Goal: Task Accomplishment & Management: Use online tool/utility

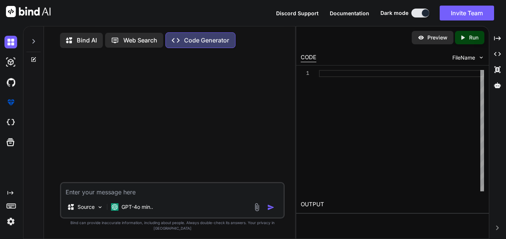
click at [187, 191] on div "Source GPT-4o min.." at bounding box center [172, 200] width 225 height 36
click at [175, 194] on textarea at bounding box center [172, 189] width 222 height 13
type textarea "x"
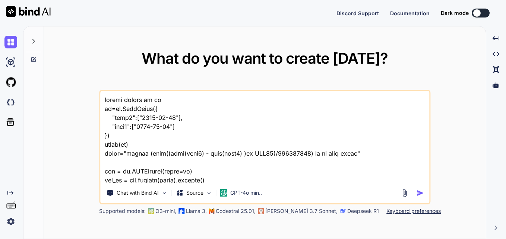
scroll to position [37, 0]
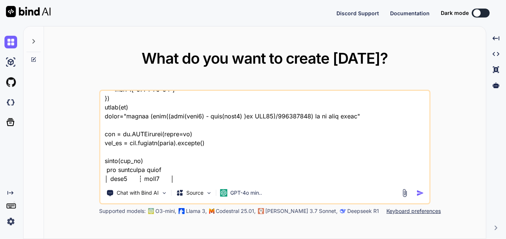
type textarea "x"
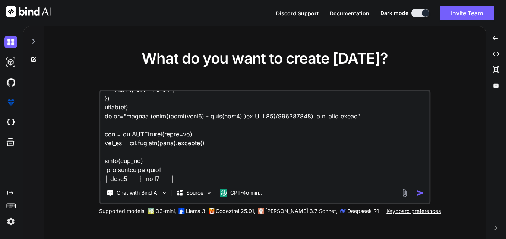
type textarea "x"
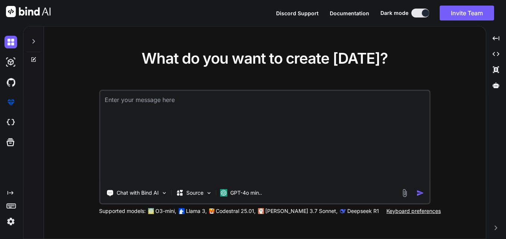
scroll to position [0, 0]
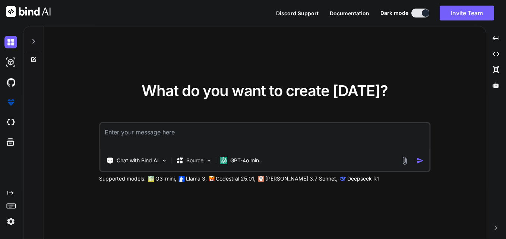
type textarea "df_range_joined = df.join(df_range, (pl.col(range_column).is_between(pl.col("Lo…"
type textarea "x"
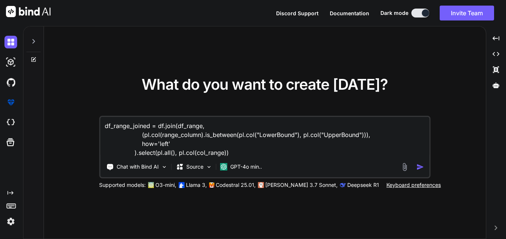
type textarea "df_range_joined = df.join(df_range, (pl.col(range_column).is_between(pl.col("Lo…"
type textarea "x"
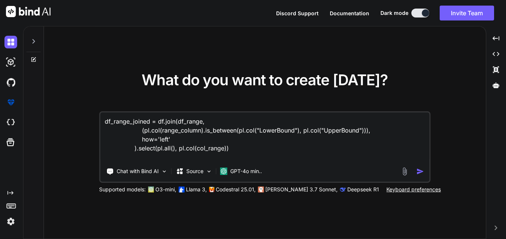
type textarea "df_range_joined = df.join(df_range, (pl.col(range_column).is_between(pl.col("Lo…"
type textarea "x"
type textarea "df_range_joined = df.join(df_range, (pl.col(range_column).is_between(pl.col("Lo…"
type textarea "x"
type textarea "df_range_joined = df.join(df_range, (pl.col(range_column).is_between(pl.col("Lo…"
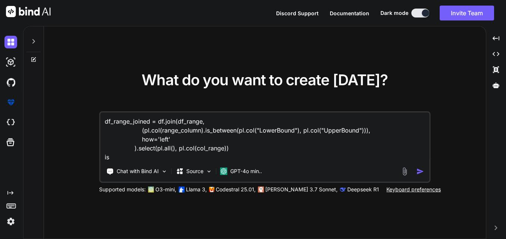
type textarea "x"
type textarea "df_range_joined = df.join(df_range, (pl.col(range_column).is_between(pl.col("Lo…"
type textarea "x"
type textarea "df_range_joined = df.join(df_range, (pl.col(range_column).is_between(pl.col("Lo…"
type textarea "x"
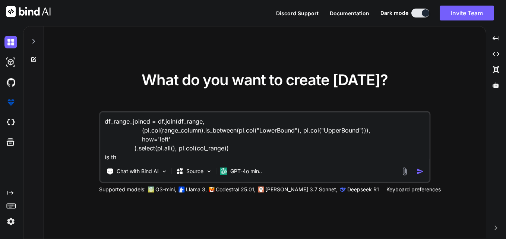
type textarea "df_range_joined = df.join(df_range, (pl.col(range_column).is_between(pl.col("Lo…"
type textarea "x"
type textarea "df_range_joined = df.join(df_range, (pl.col(range_column).is_between(pl.col("Lo…"
type textarea "x"
type textarea "df_range_joined = df.join(df_range, (pl.col(range_column).is_between(pl.col("Lo…"
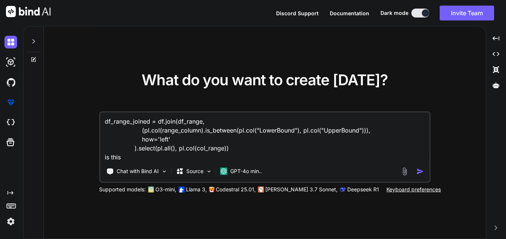
type textarea "x"
type textarea "df_range_joined = df.join(df_range, (pl.col(range_column).is_between(pl.col("Lo…"
type textarea "x"
type textarea "df_range_joined = df.join(df_range, (pl.col(range_column).is_between(pl.col("Lo…"
type textarea "x"
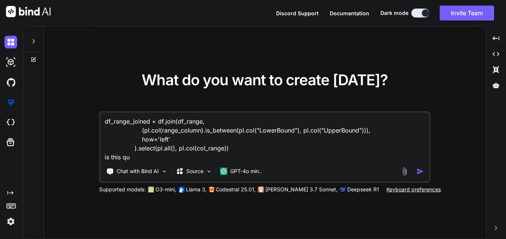
type textarea "df_range_joined = df.join(df_range, (pl.col(range_column).is_between(pl.col("Lo…"
type textarea "x"
type textarea "df_range_joined = df.join(df_range, (pl.col(range_column).is_between(pl.col("Lo…"
type textarea "x"
type textarea "df_range_joined = df.join(df_range, (pl.col(range_column).is_between(pl.col("Lo…"
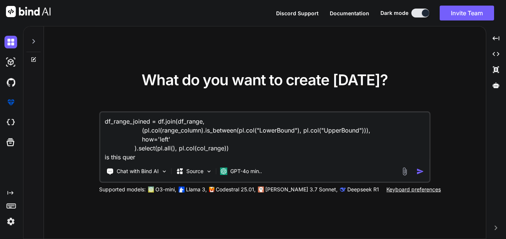
type textarea "x"
type textarea "df_range_joined = df.join(df_range, (pl.col(range_column).is_between(pl.col("Lo…"
type textarea "x"
type textarea "df_range_joined = df.join(df_range, (pl.col(range_column).is_between(pl.col("Lo…"
type textarea "x"
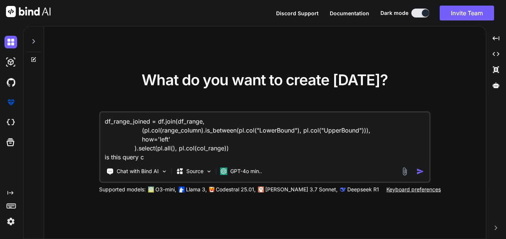
type textarea "df_range_joined = df.join(df_range, (pl.col(range_column).is_between(pl.col("Lo…"
type textarea "x"
type textarea "df_range_joined = df.join(df_range, (pl.col(range_column).is_between(pl.col("Lo…"
type textarea "x"
type textarea "df_range_joined = df.join(df_range, (pl.col(range_column).is_between(pl.col("Lo…"
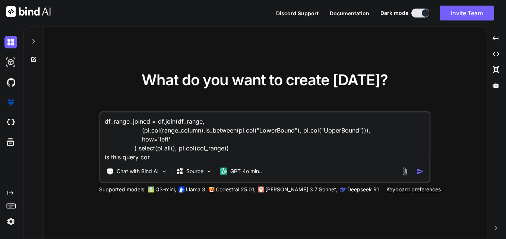
type textarea "x"
type textarea "df_range_joined = df.join(df_range, (pl.col(range_column).is_between(pl.col("Lo…"
type textarea "x"
type textarea "df_range_joined = df.join(df_range, (pl.col(range_column).is_between(pl.col("Lo…"
type textarea "x"
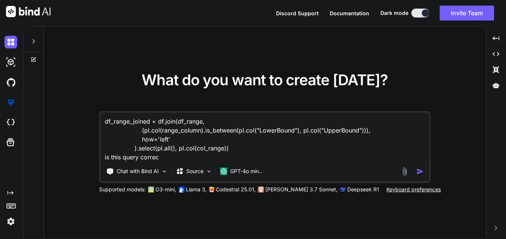
type textarea "df_range_joined = df.join(df_range, (pl.col(range_column).is_between(pl.col("Lo…"
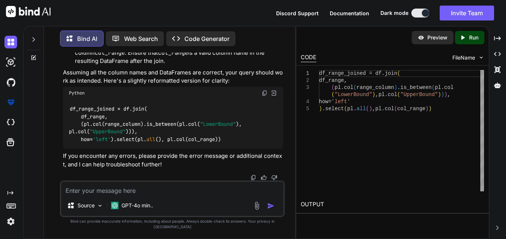
scroll to position [187, 0]
click at [218, 203] on div "Source GPT-4o min.." at bounding box center [172, 199] width 225 height 36
click at [216, 191] on textarea at bounding box center [172, 188] width 222 height 13
click at [213, 195] on textarea at bounding box center [172, 188] width 222 height 13
type textarea "x"
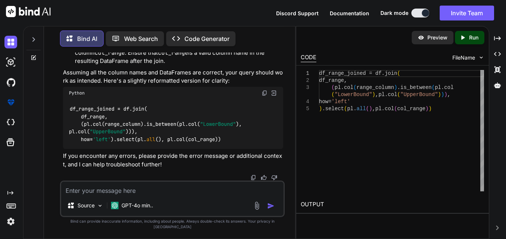
type textarea "i"
type textarea "x"
type textarea "is"
type textarea "x"
type textarea "is"
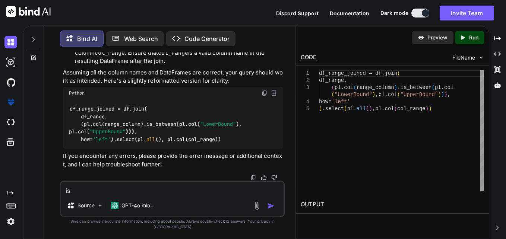
type textarea "x"
type textarea "is"
type textarea "x"
type textarea "i"
type textarea "x"
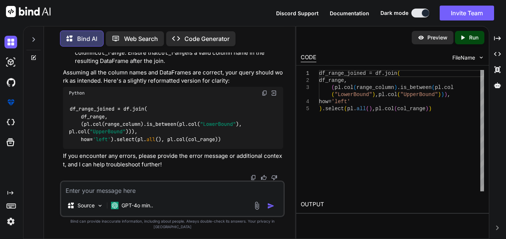
type textarea "x"
type textarea "d"
type textarea "x"
type textarea "do"
type textarea "x"
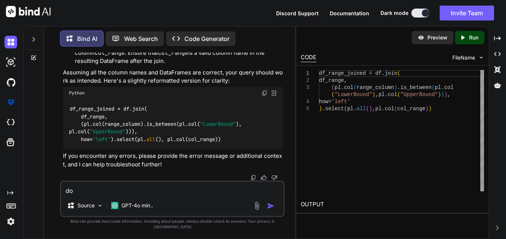
type textarea "do"
type textarea "x"
type textarea "do"
type textarea "x"
type textarea "don"
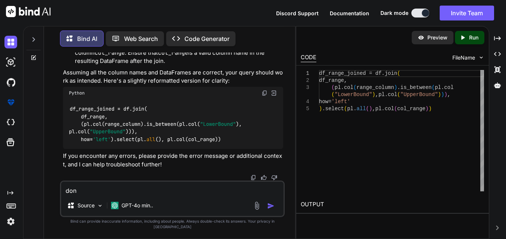
type textarea "x"
type textarea "dont"
type textarea "x"
type textarea "dont"
type textarea "x"
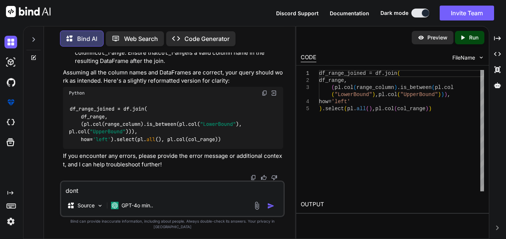
type textarea "dont w"
type textarea "x"
type textarea "dont we"
type textarea "x"
type textarea "dont we"
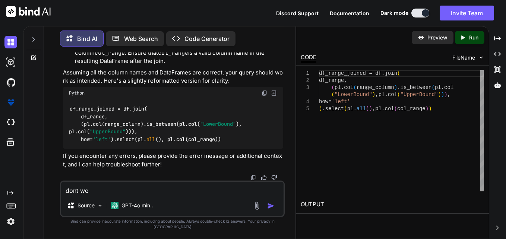
type textarea "x"
type textarea "dont we h"
type textarea "x"
type textarea "dont we ha"
type textarea "x"
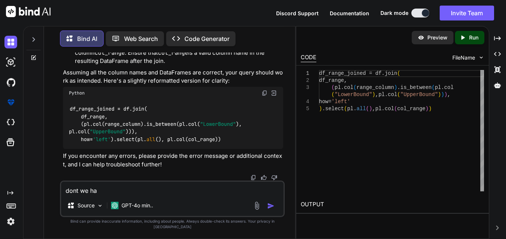
type textarea "dont we hav"
type textarea "x"
type textarea "dont we have"
type textarea "x"
type textarea "dont we have"
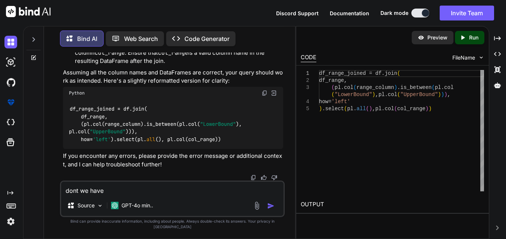
type textarea "x"
type textarea "dont we have t"
type textarea "x"
type textarea "dont we have to"
type textarea "x"
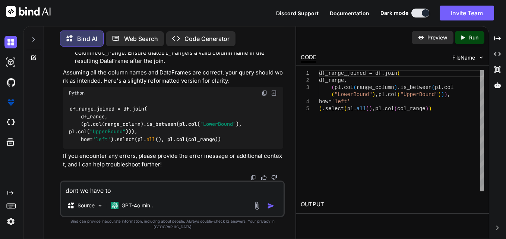
type textarea "dont we have to"
type textarea "x"
type textarea "dont we have to s"
type textarea "x"
type textarea "dont we have to sp"
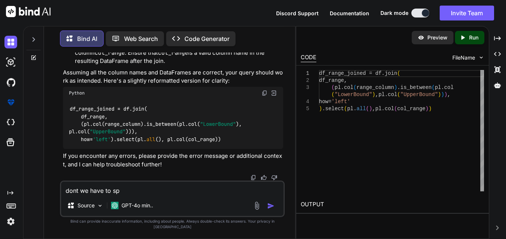
type textarea "x"
type textarea "dont we have to spe"
type textarea "x"
type textarea "dont we have to spec"
type textarea "x"
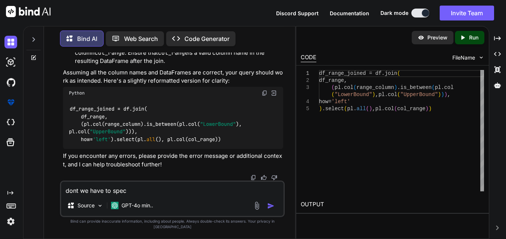
type textarea "dont we have to speci"
type textarea "x"
type textarea "dont we have to specif"
type textarea "x"
type textarea "dont we have to specify"
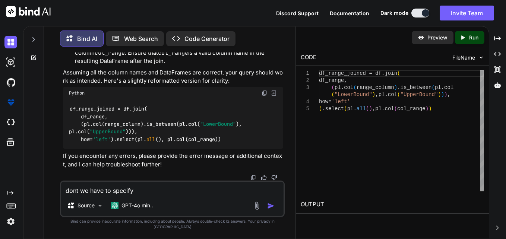
type textarea "x"
type textarea "dont we have to specify"
type textarea "x"
type textarea "dont we have to specify w"
type textarea "x"
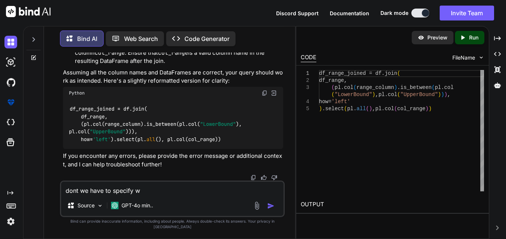
type textarea "dont we have to specify wh"
type textarea "x"
type textarea "dont we have to specify whi"
type textarea "x"
type textarea "dont we have to specify whic"
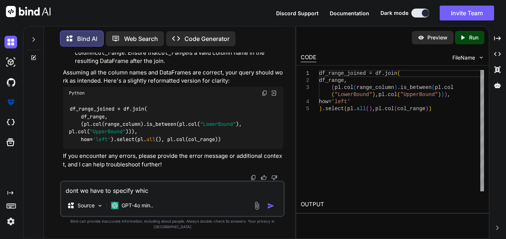
type textarea "x"
type textarea "dont we have to specify whicj"
type textarea "x"
type textarea "dont we have to specify whic"
type textarea "x"
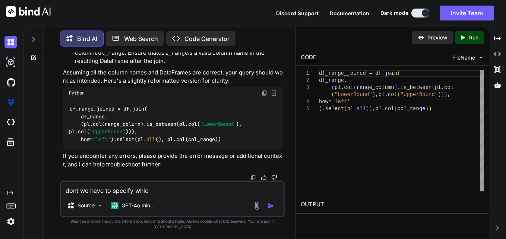
type textarea "dont we have to specify whi"
type textarea "x"
type textarea "dont we have to specify wh"
type textarea "x"
type textarea "dont we have to specify w"
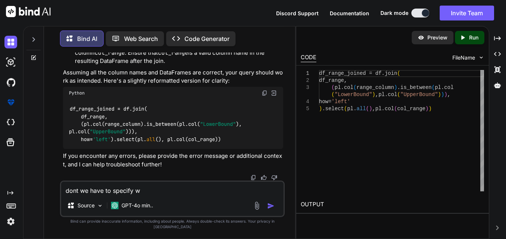
type textarea "x"
type textarea "dont we have to specify"
type textarea "x"
type textarea "dont we have to specify"
type textarea "x"
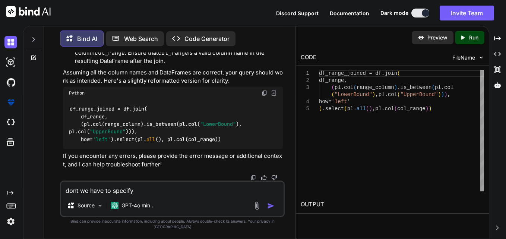
type textarea "dont we have to specify"
type textarea "x"
type textarea "dont we have to specify f"
type textarea "x"
type textarea "dont we have to specify fr"
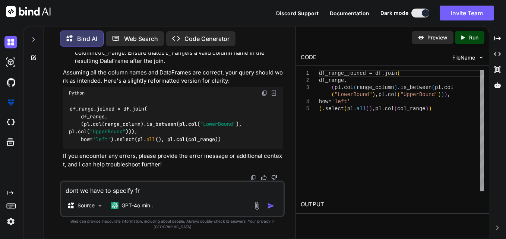
type textarea "x"
type textarea "dont we have to specify fro"
type textarea "x"
type textarea "dont we have to specify from"
type textarea "x"
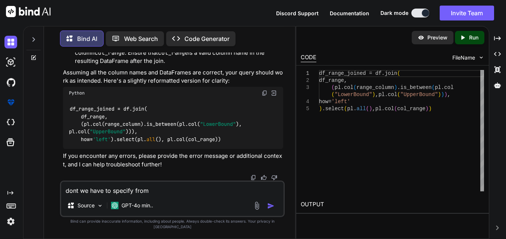
type textarea "dont we have to specify from"
type textarea "x"
type textarea "dont we have to specify from w"
type textarea "x"
type textarea "dont we have to specify from wh"
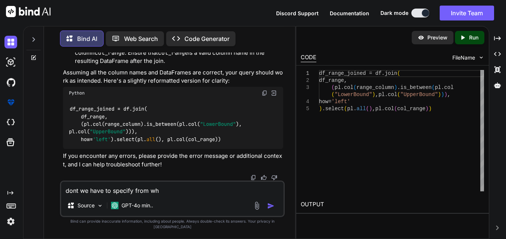
type textarea "x"
type textarea "dont we have to specify from whi"
type textarea "x"
type textarea "dont we have to specify from whic"
type textarea "x"
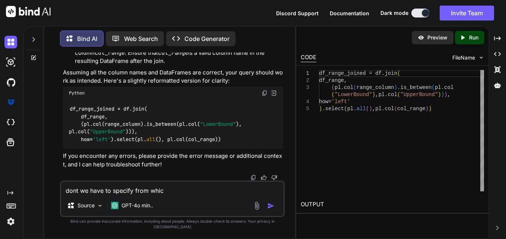
type textarea "dont we have to specify from which"
type textarea "x"
type textarea "dont we have to specify from which"
type textarea "x"
type textarea "dont we have to specify from which d"
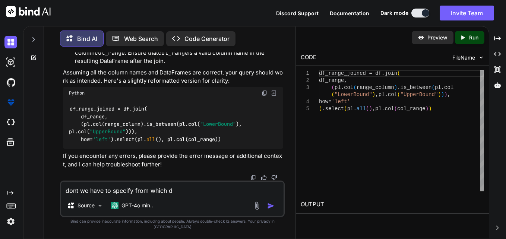
type textarea "x"
type textarea "dont we have to specify from which df"
type textarea "x"
type textarea "dont we have to specify from which df"
type textarea "x"
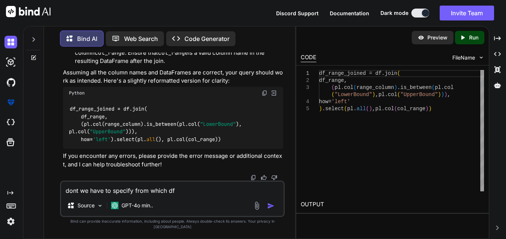
type textarea "dont we have to specify from which df l"
type textarea "x"
type textarea "dont we have to specify from which [PERSON_NAME]"
type textarea "x"
type textarea "dont we have to specify from which df lik"
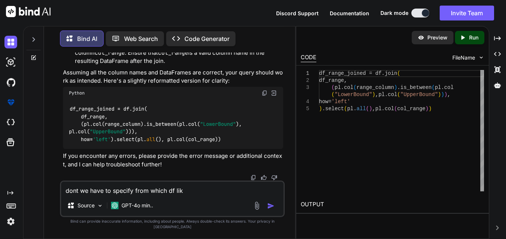
type textarea "x"
type textarea "dont we have to specify from which df like"
type textarea "x"
type textarea "dont we have to specify from which df like"
type textarea "x"
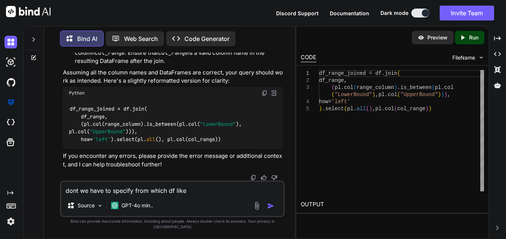
type textarea "dont we have to specify from which df like d"
type textarea "x"
type textarea "dont we have to specify from which df like df"
type textarea "x"
type textarea "dont we have to specify from which df like df_"
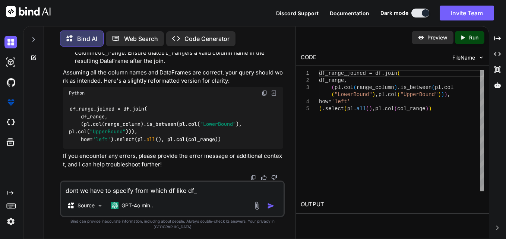
type textarea "x"
type textarea "dont we have to specify from which df like df_r"
type textarea "x"
type textarea "dont we have to specify from which df like df_ra"
type textarea "x"
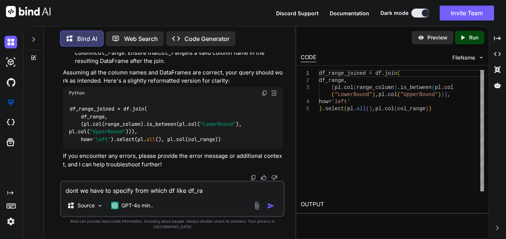
type textarea "dont we have to specify from which df like df_ran"
type textarea "x"
type textarea "dont we have to specify from which df like df_rang"
type textarea "x"
type textarea "dont we have to specify from which df like df_range"
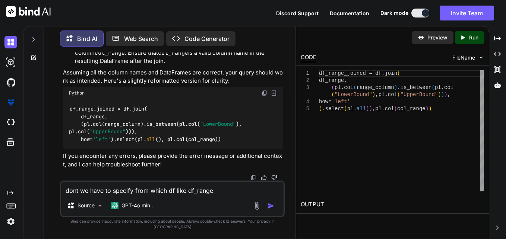
type textarea "x"
type textarea "dont we have to specify from which df like df_range"
type textarea "x"
type textarea "dont we have to specify from which df like df_range h"
type textarea "x"
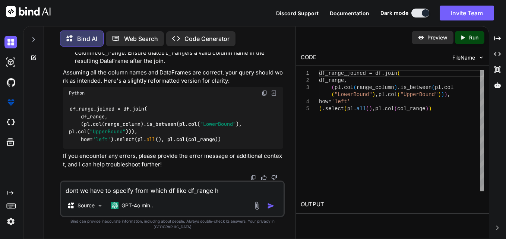
type textarea "dont we have to specify from which df like df_range ha"
type textarea "x"
type textarea "dont we have to specify from which df like df_range hav"
type textarea "x"
type textarea "dont we have to specify from which df like df_range have"
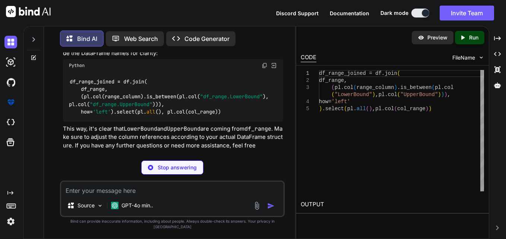
scroll to position [397, 0]
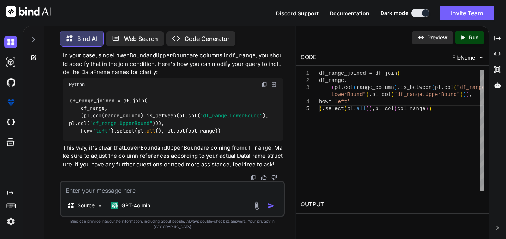
click at [198, 188] on textarea at bounding box center [172, 188] width 222 height 13
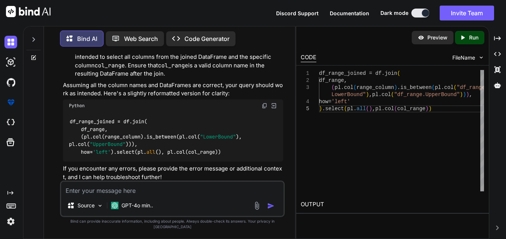
scroll to position [174, 0]
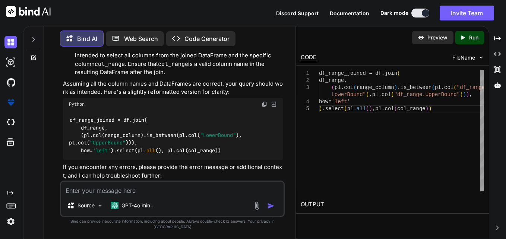
click at [262, 106] on img at bounding box center [264, 104] width 6 height 6
click at [224, 195] on textarea at bounding box center [172, 188] width 222 height 13
paste textarea "df_range_joined = df.join( df_range, (pl.col(range_column).is_between(pl.col("L…"
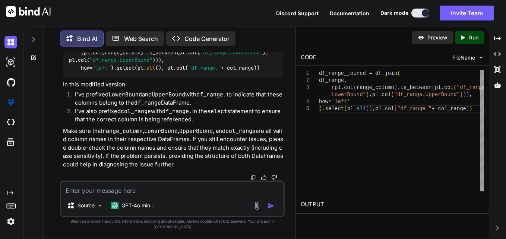
scroll to position [650, 0]
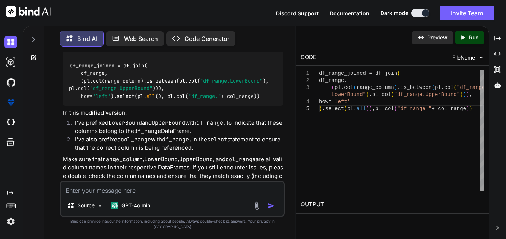
click at [160, 195] on textarea at bounding box center [172, 188] width 222 height 13
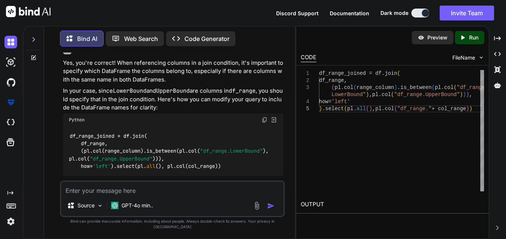
scroll to position [389, 0]
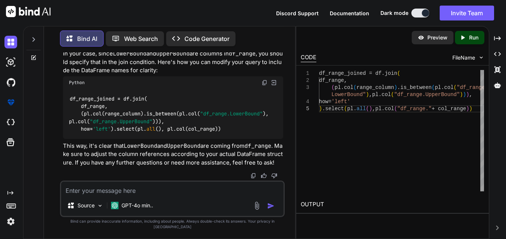
click at [264, 86] on img at bounding box center [264, 83] width 6 height 6
click at [178, 194] on textarea at bounding box center [172, 188] width 222 height 13
paste textarea "df_range_joined = df.join( df_range, (pl.col(range_column).is_between(pl.col("d…"
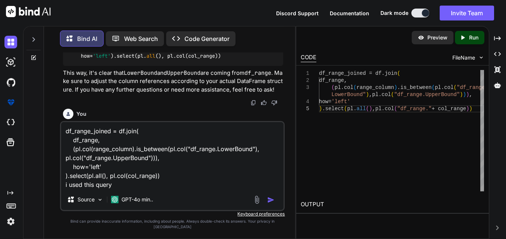
scroll to position [464, 0]
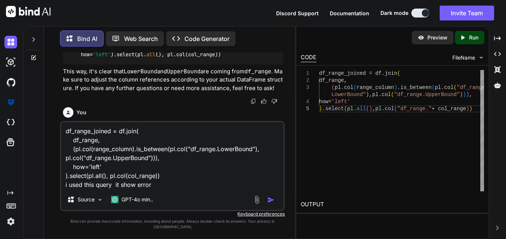
drag, startPoint x: 190, startPoint y: 155, endPoint x: 251, endPoint y: 156, distance: 61.1
click at [251, 156] on textarea "df_range_joined = df.join( df_range, (pl.col(range_column).is_between(pl.col("d…" at bounding box center [172, 155] width 222 height 67
click at [219, 189] on textarea "df_range_joined = df.join( df_range, (pl.col(range_column).is_between(pl.col("d…" at bounding box center [172, 155] width 222 height 67
paste textarea "df_range.LowerBound"
click at [268, 204] on img "button" at bounding box center [270, 199] width 7 height 7
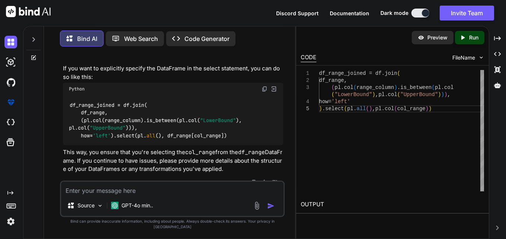
scroll to position [1144, 0]
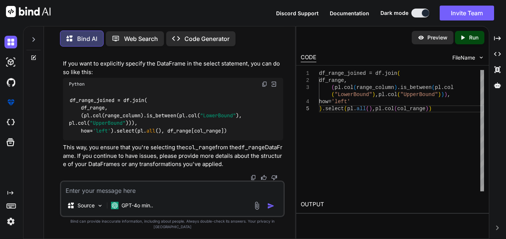
click at [176, 191] on textarea at bounding box center [172, 188] width 222 height 13
